Goal: Obtain resource: Obtain resource

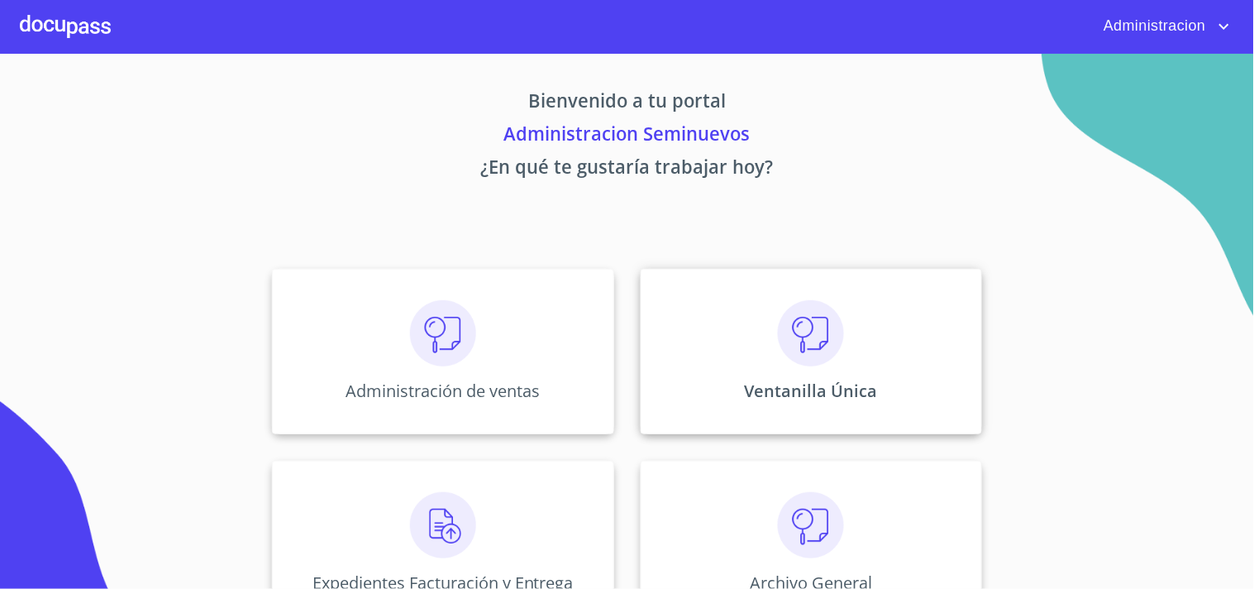
click at [862, 385] on p "Ventanilla Única" at bounding box center [811, 391] width 133 height 22
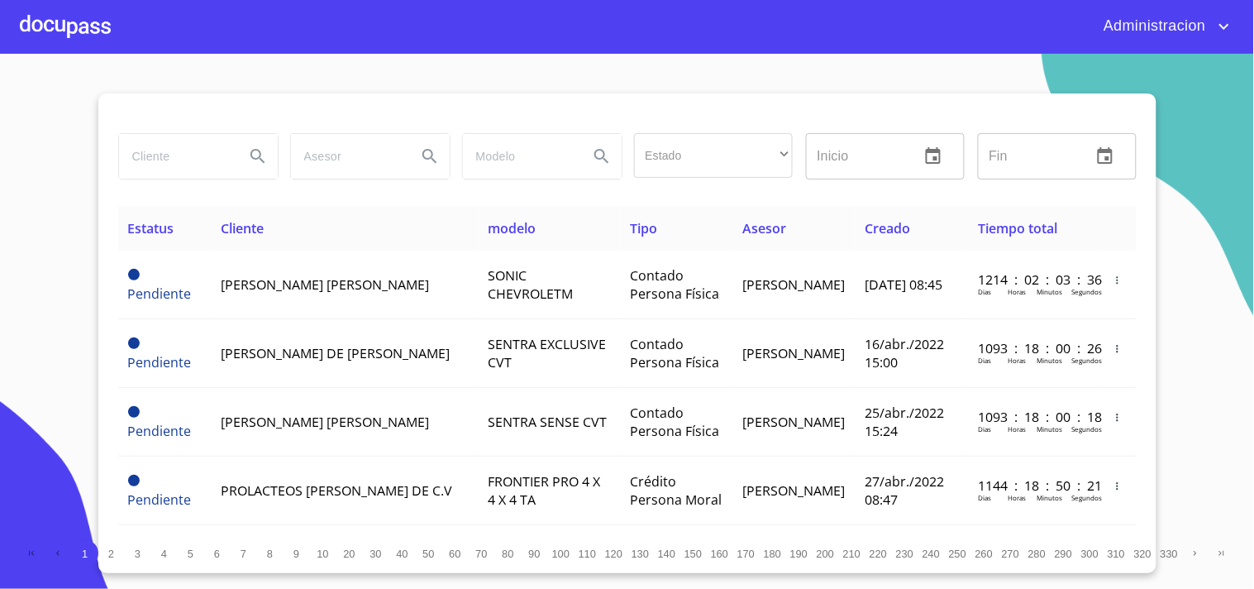
click at [218, 162] on input "search" at bounding box center [175, 156] width 112 height 45
type input "[PERSON_NAME]"
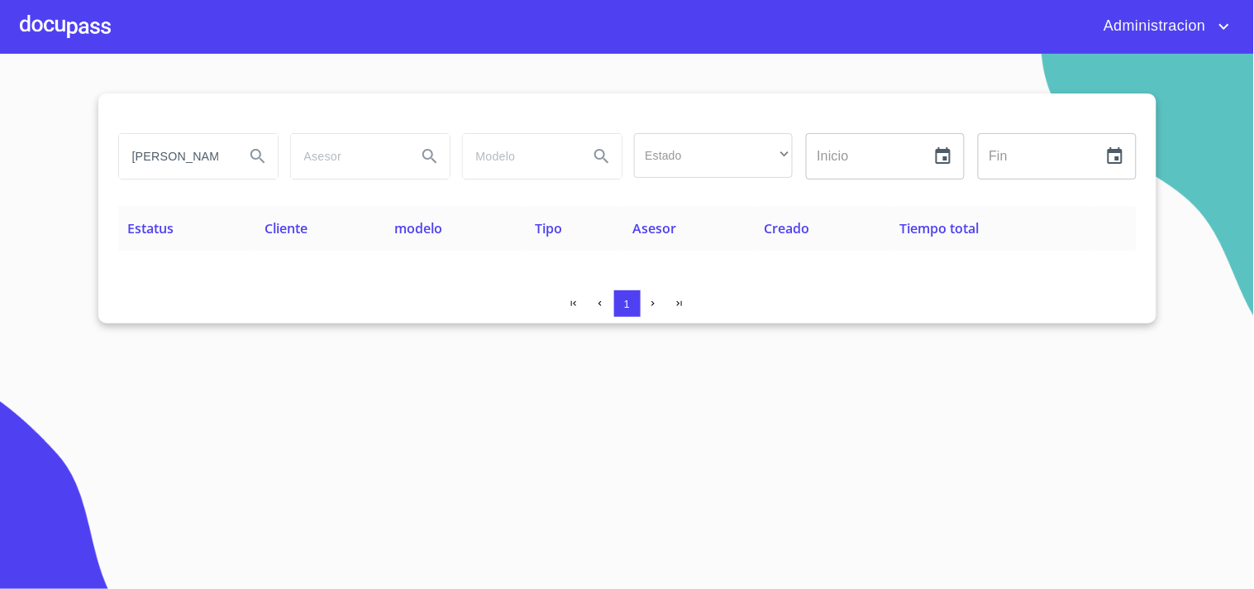
drag, startPoint x: 219, startPoint y: 150, endPoint x: 0, endPoint y: 166, distance: 219.7
click at [0, 171] on section "bwertha [PERSON_NAME] Estado ​ ​ Inicio ​ Fin ​ Estatus Cliente modelo Tipo Ase…" at bounding box center [627, 321] width 1254 height 535
type input "[PERSON_NAME]"
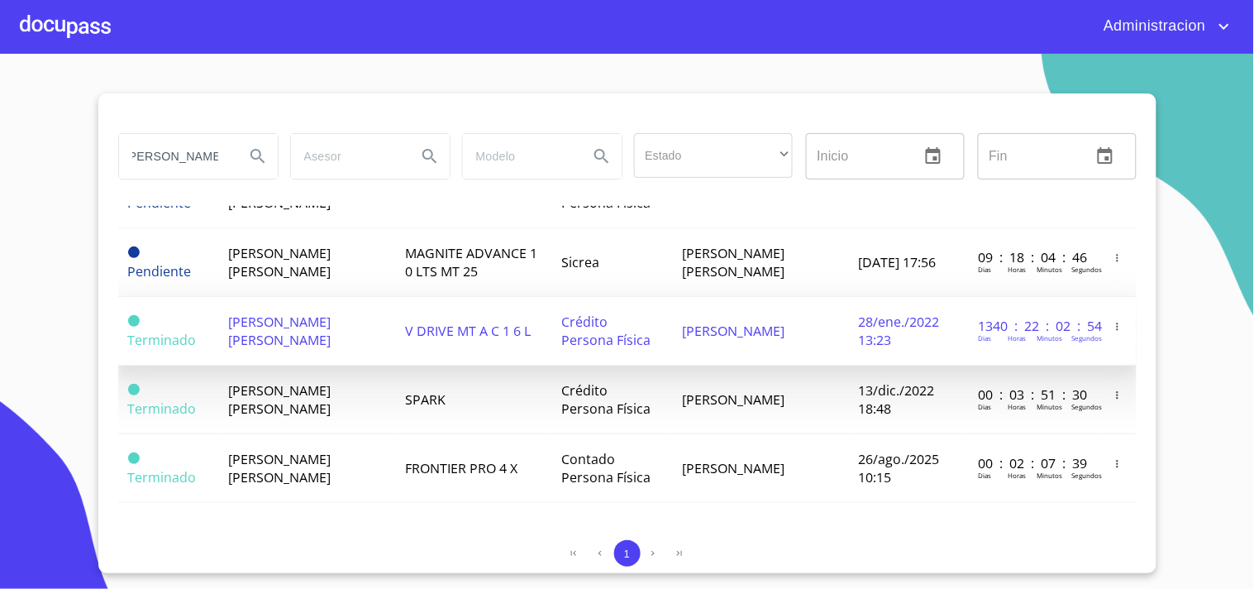
scroll to position [93, 0]
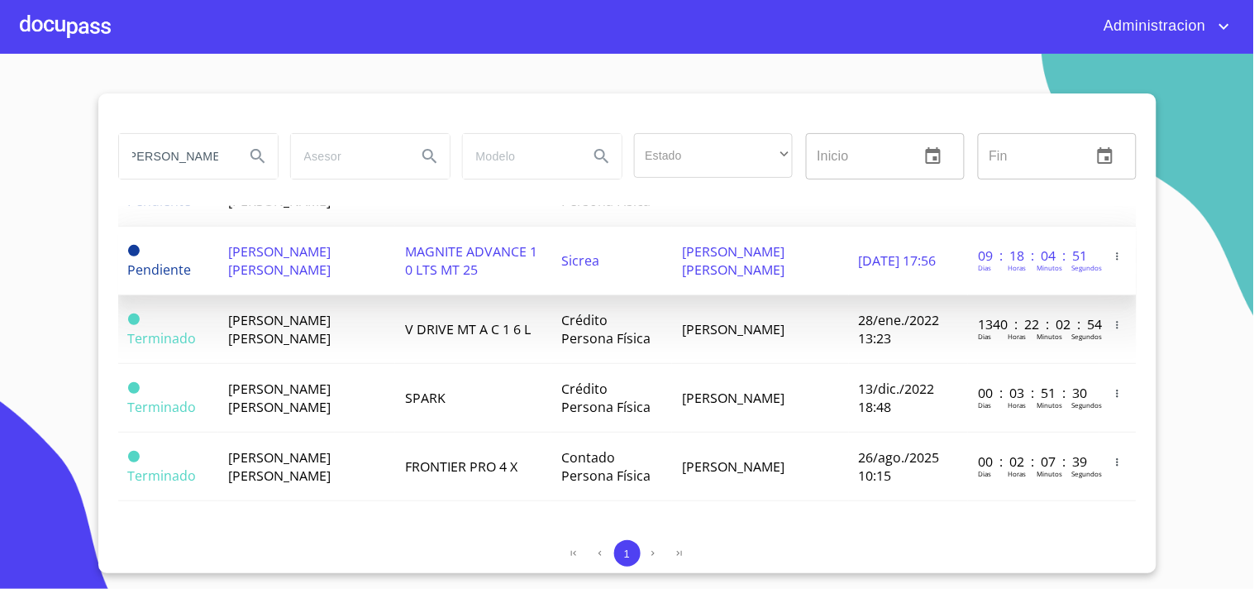
click at [458, 250] on span "MAGNITE ADVANCE 1 0 LTS MT 25" at bounding box center [471, 260] width 132 height 36
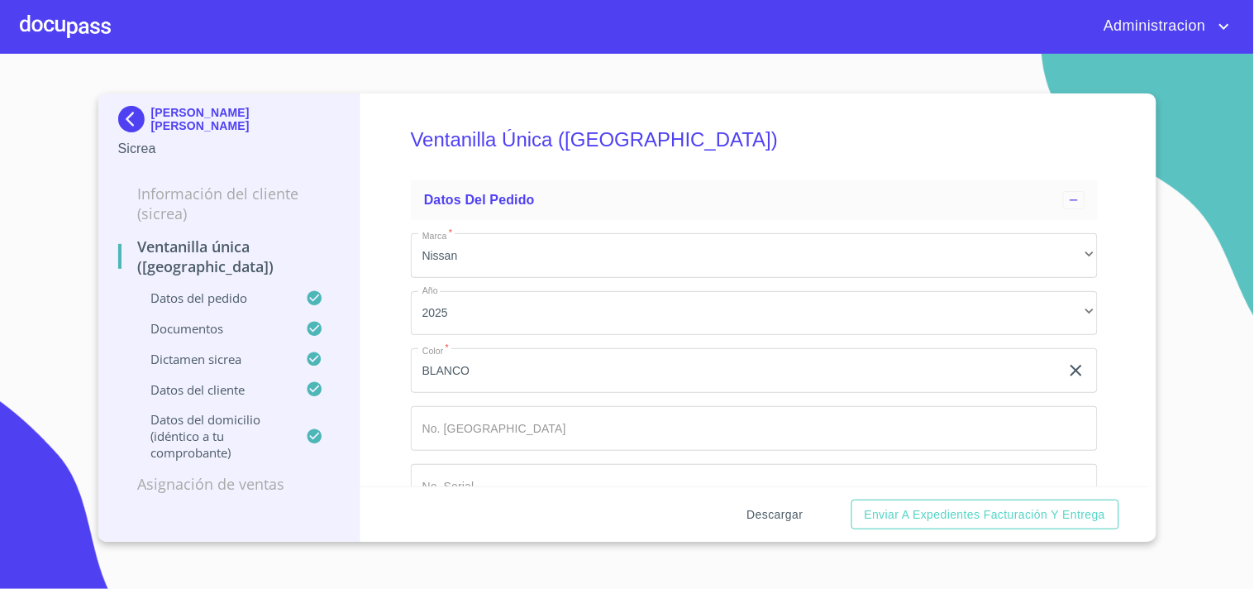
click at [776, 509] on span "Descargar" at bounding box center [775, 514] width 56 height 21
click at [201, 122] on p "[PERSON_NAME] [PERSON_NAME]" at bounding box center [245, 119] width 189 height 26
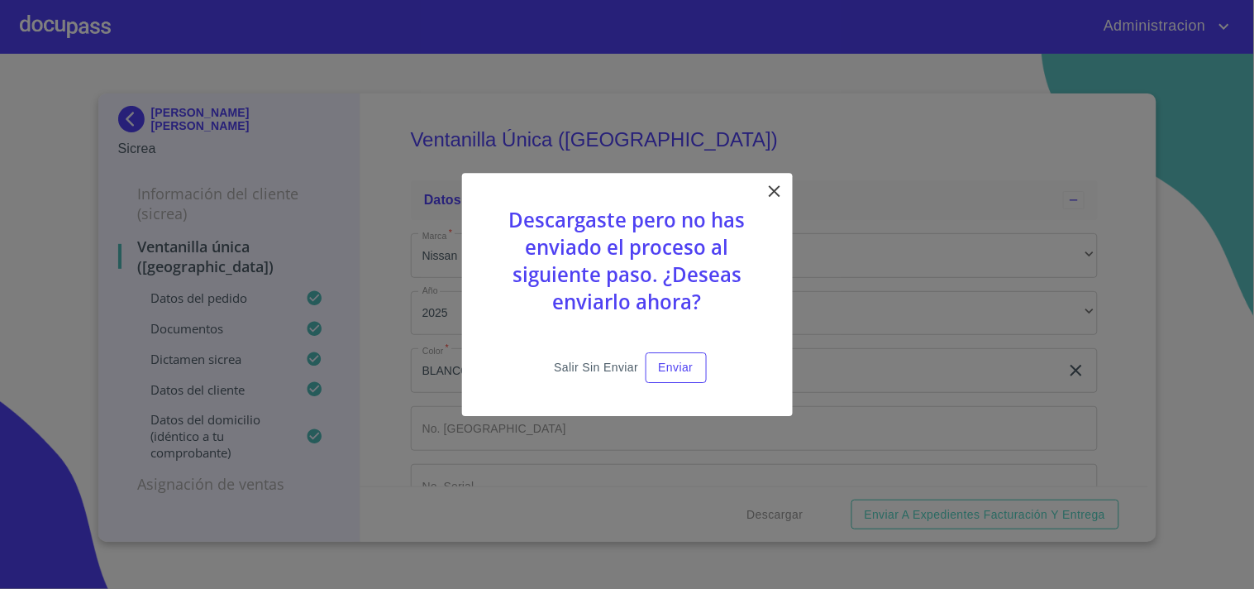
click at [568, 360] on span "Salir sin enviar" at bounding box center [596, 367] width 84 height 21
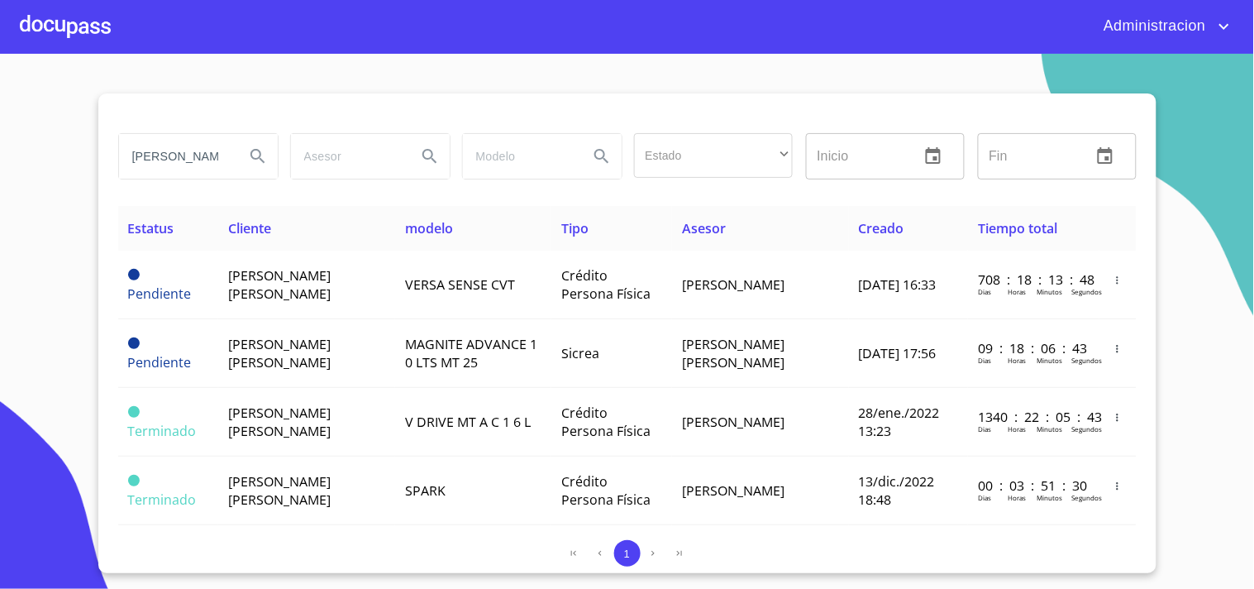
drag, startPoint x: 131, startPoint y: 155, endPoint x: 423, endPoint y: 189, distance: 294.7
click at [414, 188] on div "[PERSON_NAME] Estado ​ ​ Inicio ​ Fin ​" at bounding box center [627, 166] width 1019 height 79
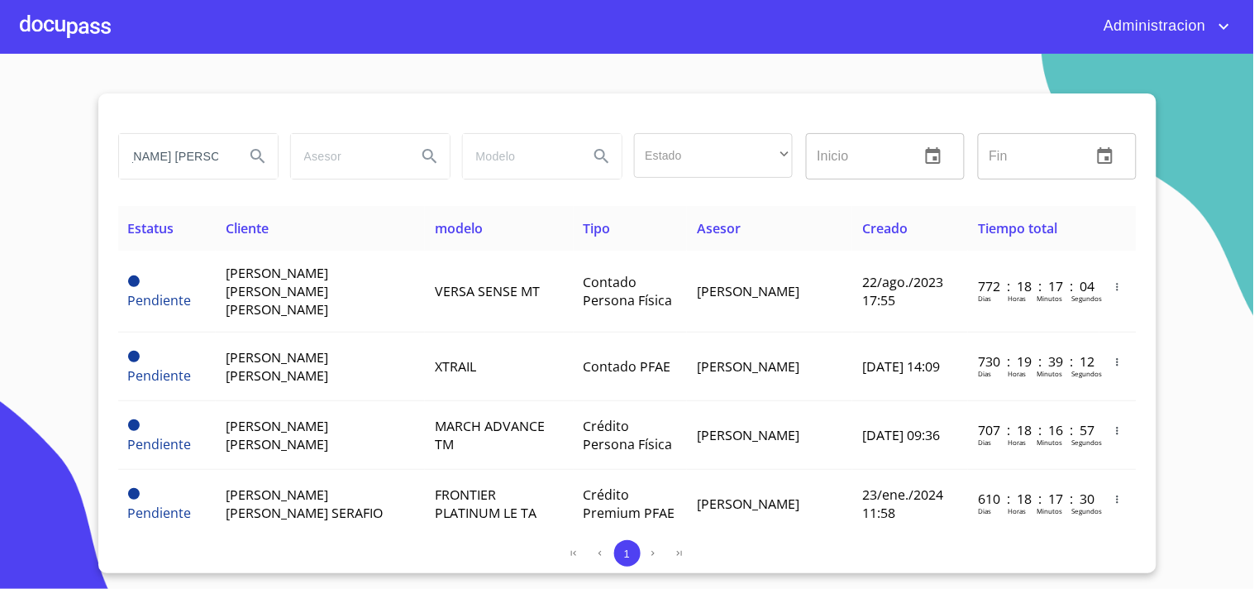
scroll to position [0, 77]
type input "[PERSON_NAME] [PERSON_NAME]"
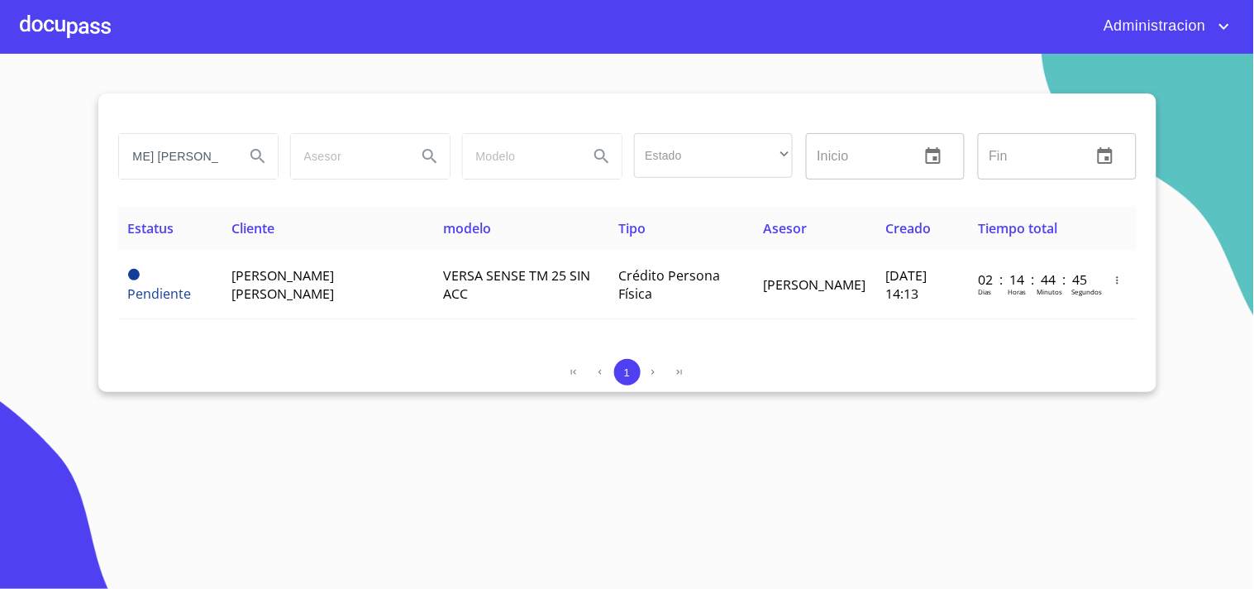
scroll to position [0, 0]
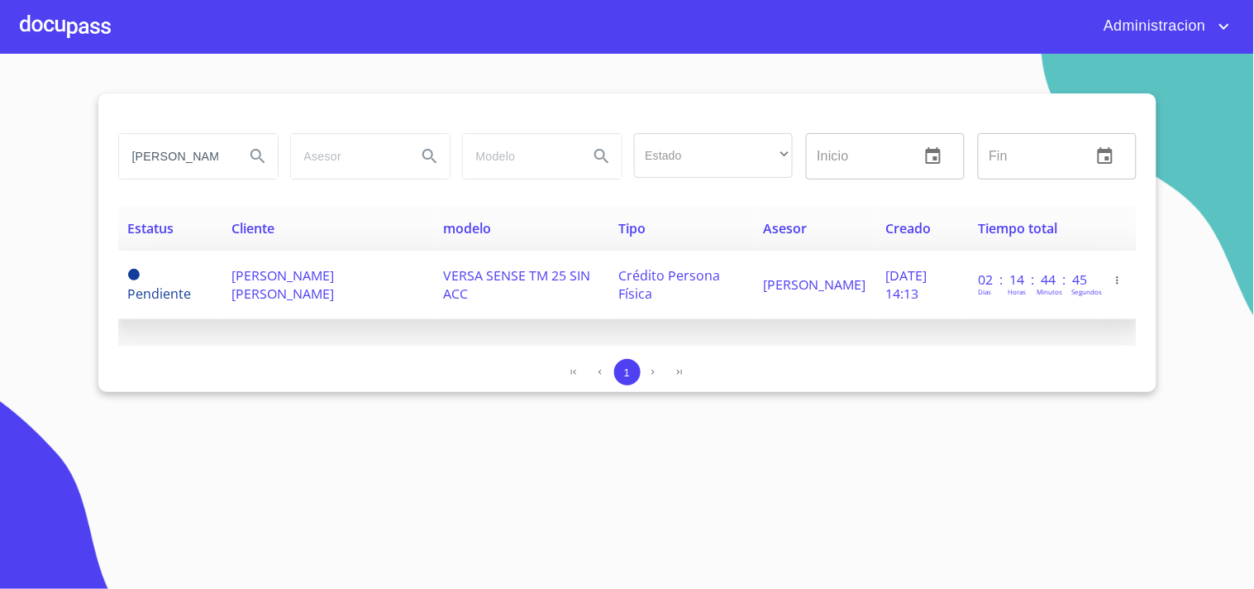
click at [308, 281] on span "[PERSON_NAME] [PERSON_NAME]" at bounding box center [283, 284] width 103 height 36
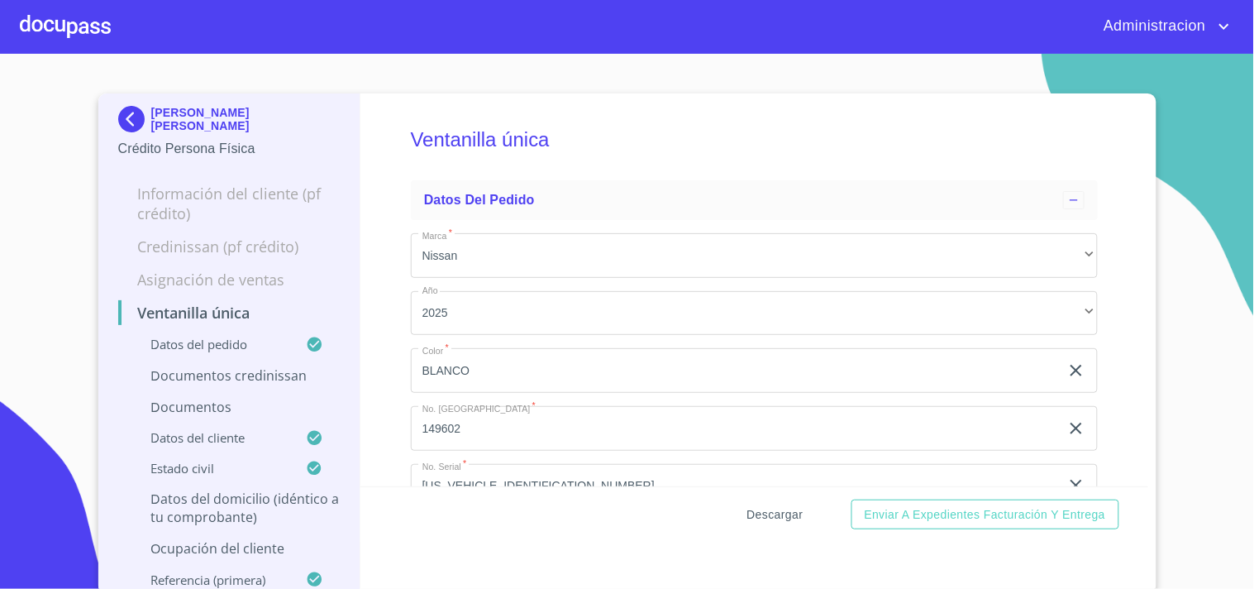
click at [782, 509] on span "Descargar" at bounding box center [775, 514] width 56 height 21
click at [246, 110] on p "[PERSON_NAME] [PERSON_NAME]" at bounding box center [245, 119] width 189 height 26
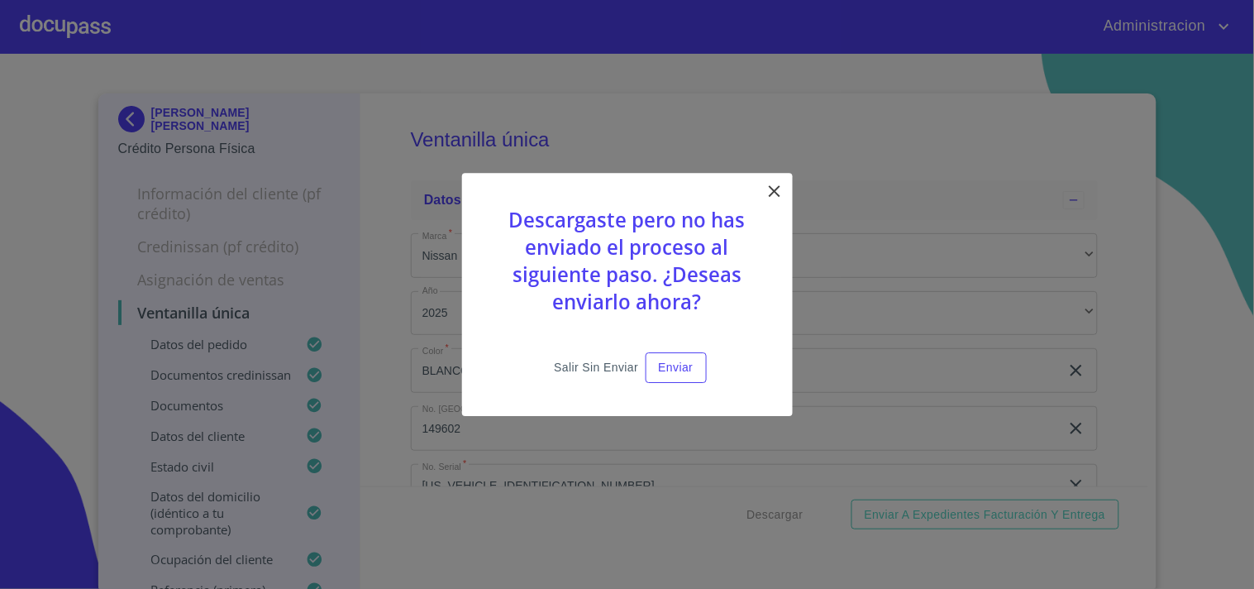
click at [564, 357] on span "Salir sin enviar" at bounding box center [596, 367] width 84 height 21
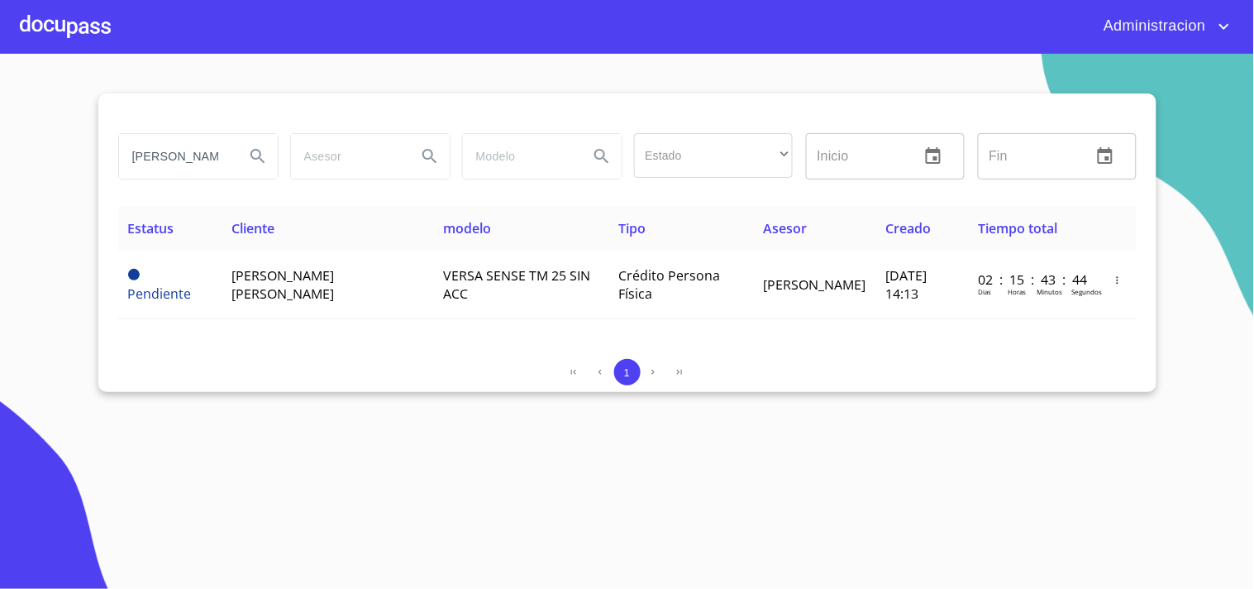
drag, startPoint x: 279, startPoint y: 160, endPoint x: 738, endPoint y: 142, distance: 458.5
click at [723, 166] on div "[PERSON_NAME] [PERSON_NAME] Estado ​ ​ Inicio ​ Fin ​" at bounding box center [628, 157] width 1032 height 60
type input "[PERSON_NAME]"
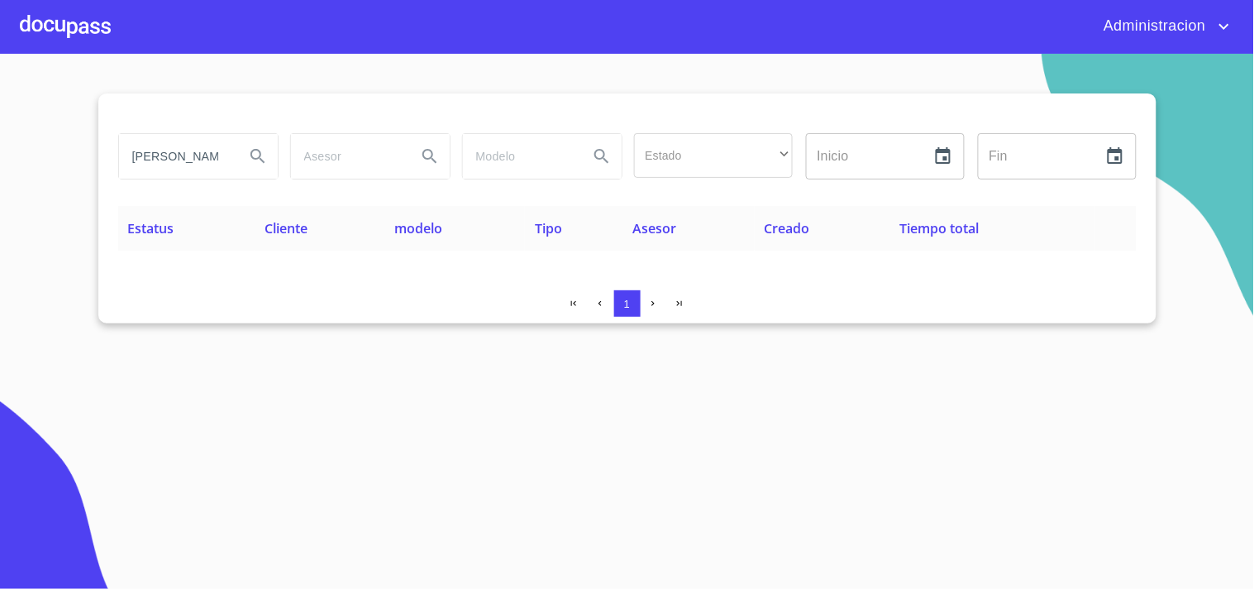
click at [271, 299] on div "1" at bounding box center [627, 303] width 1019 height 26
drag, startPoint x: 205, startPoint y: 154, endPoint x: 0, endPoint y: 153, distance: 205.1
click at [0, 154] on section "[PERSON_NAME] Estado ​ ​ Inicio ​ Fin ​ Estatus Cliente modelo Tipo Asesor Crea…" at bounding box center [627, 321] width 1254 height 535
